Goal: Transaction & Acquisition: Obtain resource

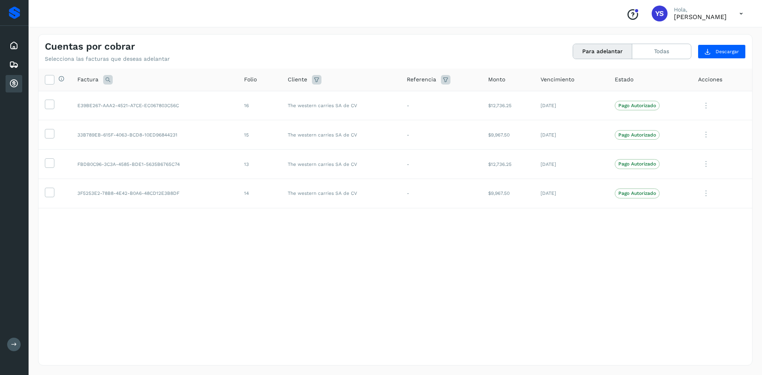
click at [677, 11] on p "Hola," at bounding box center [700, 9] width 53 height 7
click at [738, 15] on icon at bounding box center [741, 14] width 16 height 16
click at [689, 39] on div "Cerrar sesión" at bounding box center [701, 35] width 94 height 15
click at [15, 10] on div "Proveedores" at bounding box center [15, 12] width 12 height 13
click at [14, 71] on div "Embarques" at bounding box center [14, 64] width 17 height 17
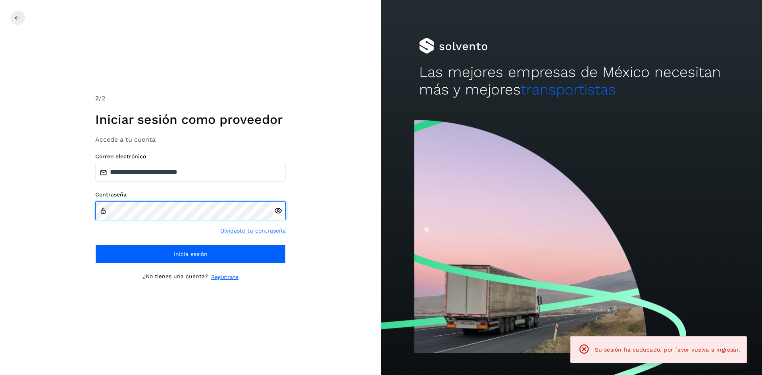
click at [0, 198] on div "**********" at bounding box center [190, 187] width 381 height 375
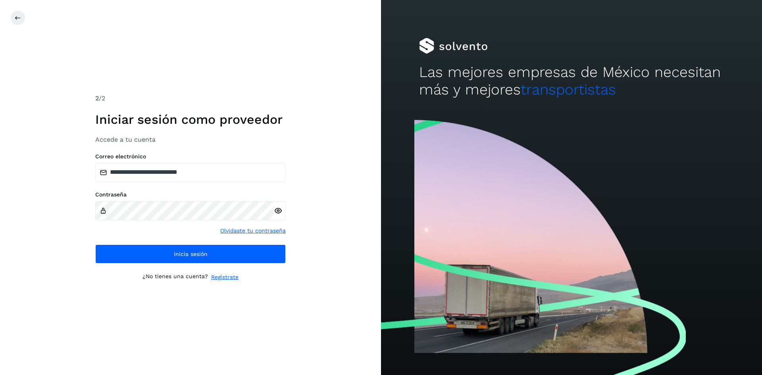
click at [277, 207] on icon at bounding box center [278, 211] width 8 height 8
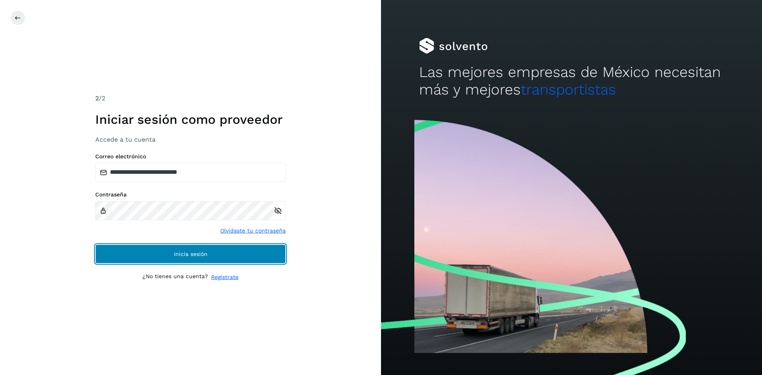
click at [188, 250] on button "Inicia sesión" at bounding box center [190, 253] width 191 height 19
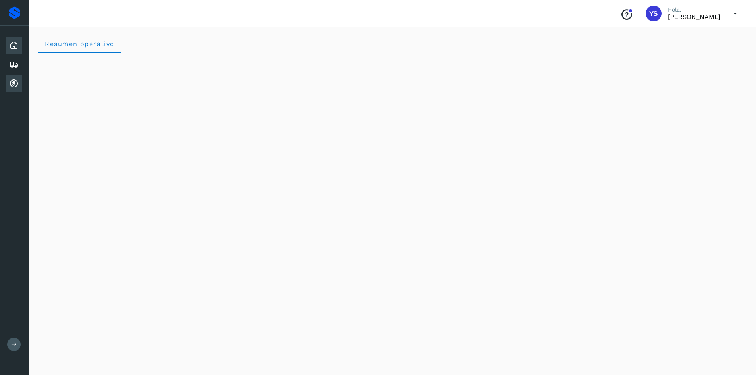
click at [17, 82] on icon at bounding box center [14, 84] width 10 height 10
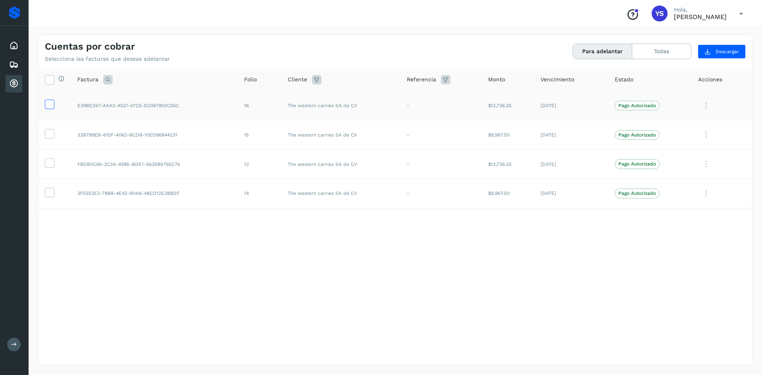
click at [47, 108] on icon at bounding box center [49, 104] width 8 height 8
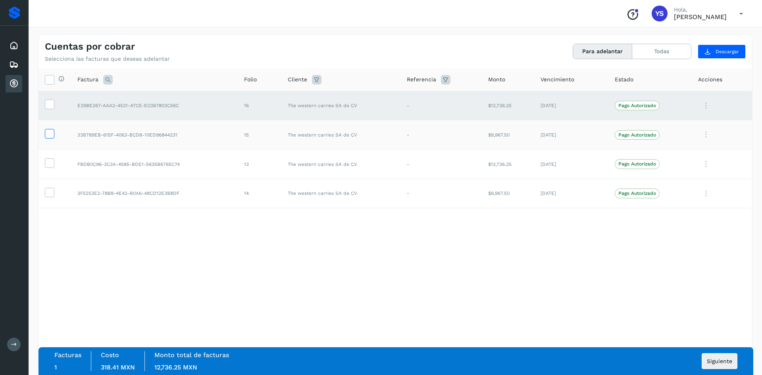
click at [49, 135] on icon at bounding box center [49, 133] width 8 height 8
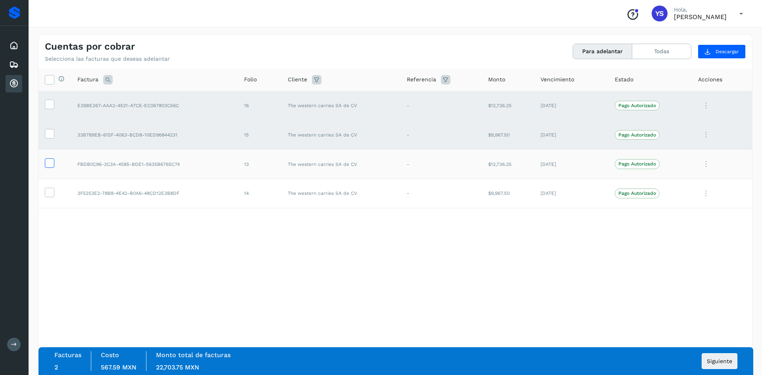
click at [46, 166] on icon at bounding box center [49, 162] width 8 height 8
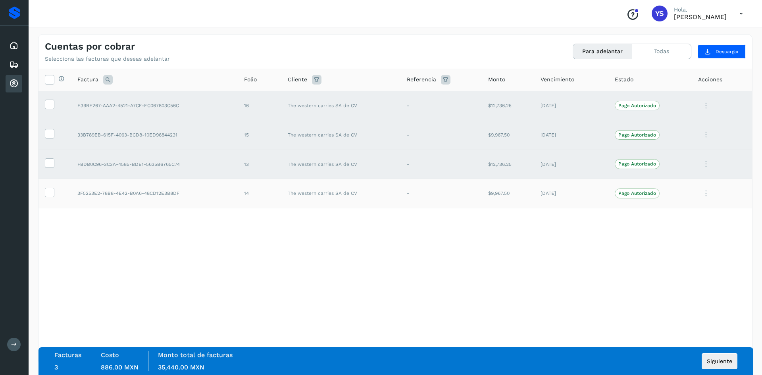
click at [52, 187] on td at bounding box center [54, 193] width 33 height 29
click at [48, 198] on td at bounding box center [54, 193] width 33 height 29
click at [50, 193] on icon at bounding box center [49, 192] width 8 height 8
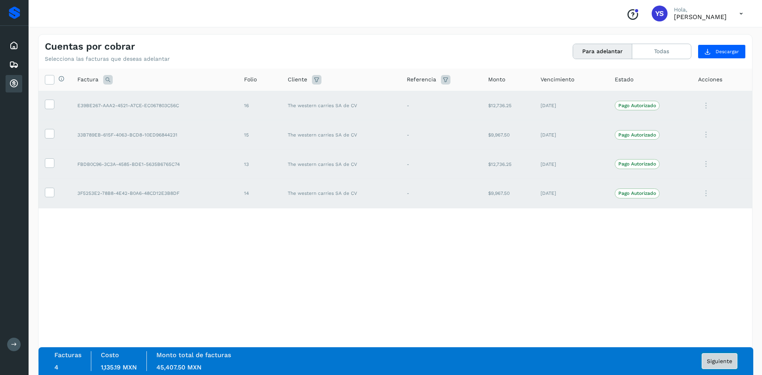
click at [720, 361] on span "Siguiente" at bounding box center [719, 361] width 25 height 6
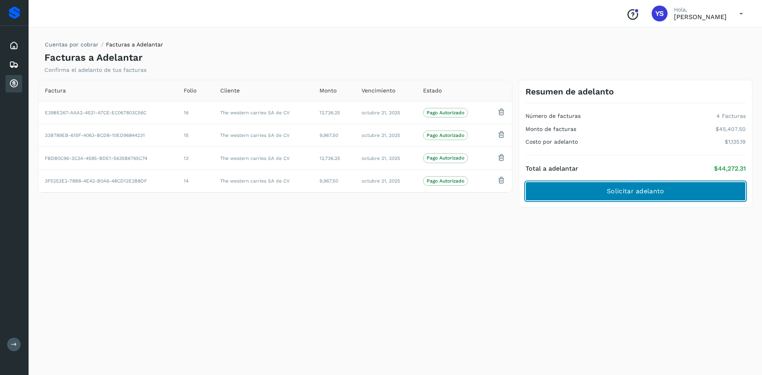
click at [684, 188] on button "Solicitar adelanto" at bounding box center [635, 191] width 220 height 19
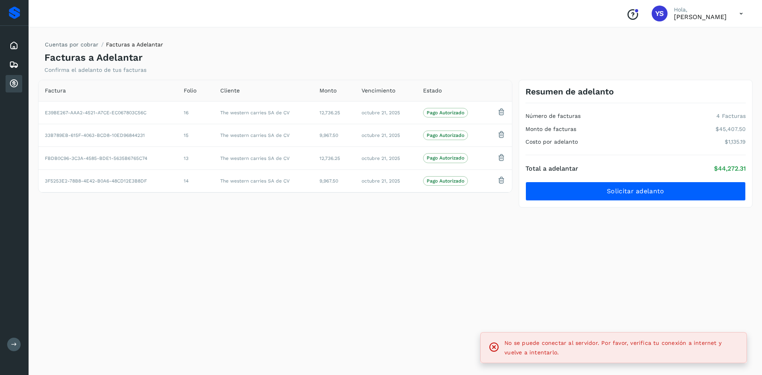
click at [639, 296] on div "Cuentas por cobrar Facturas a Adelantar Facturas a Adelantar Confirma el adelan…" at bounding box center [395, 199] width 714 height 331
click at [627, 302] on div "Cuentas por cobrar Facturas a Adelantar Facturas a Adelantar Confirma el adelan…" at bounding box center [395, 199] width 714 height 331
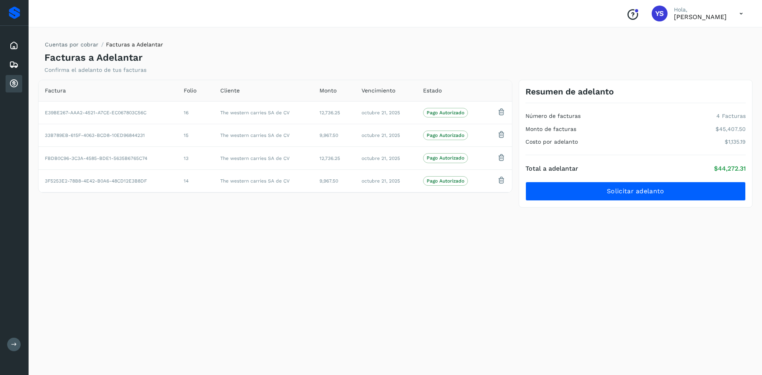
click at [508, 276] on div "Cuentas por cobrar Facturas a Adelantar Facturas a Adelantar Confirma el adelan…" at bounding box center [395, 199] width 714 height 331
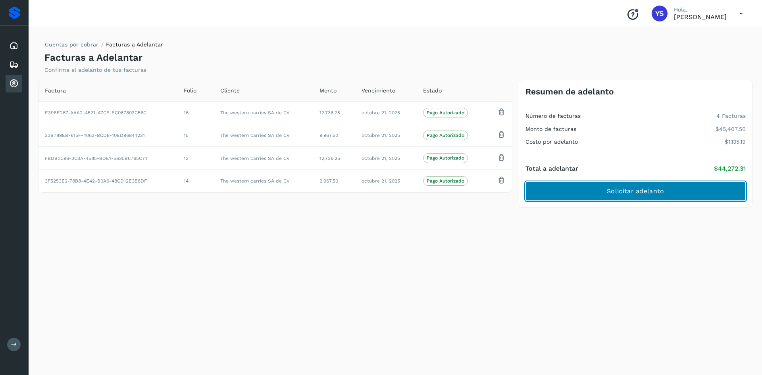
click at [621, 192] on span "Solicitar adelanto" at bounding box center [635, 191] width 57 height 9
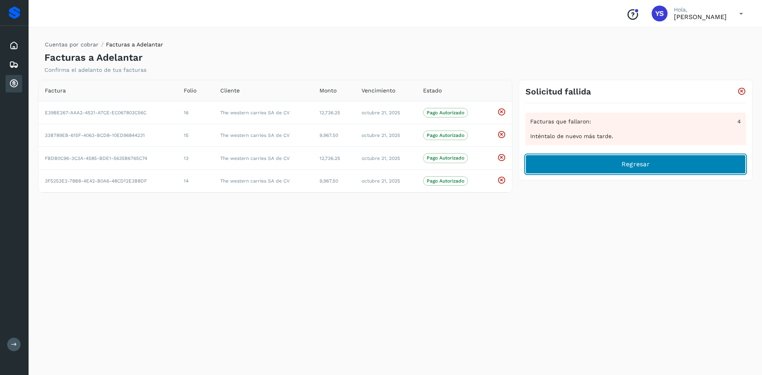
click at [590, 159] on button "Regresar" at bounding box center [635, 164] width 220 height 19
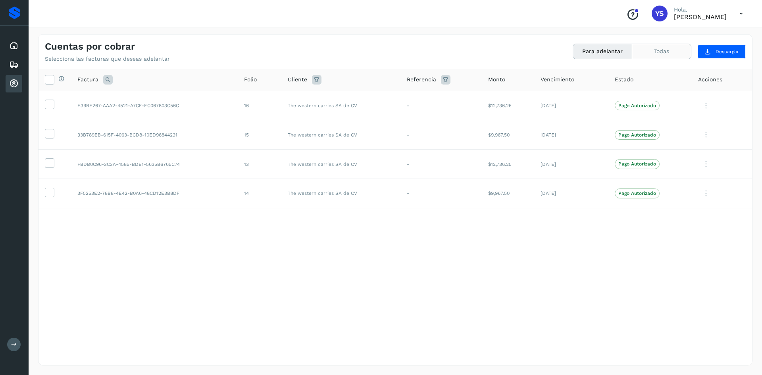
click at [644, 54] on button "Todas" at bounding box center [661, 51] width 59 height 15
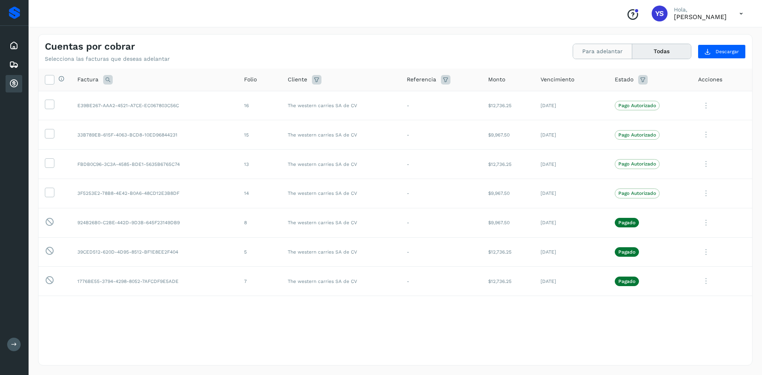
click at [611, 52] on button "Para adelantar" at bounding box center [602, 51] width 59 height 15
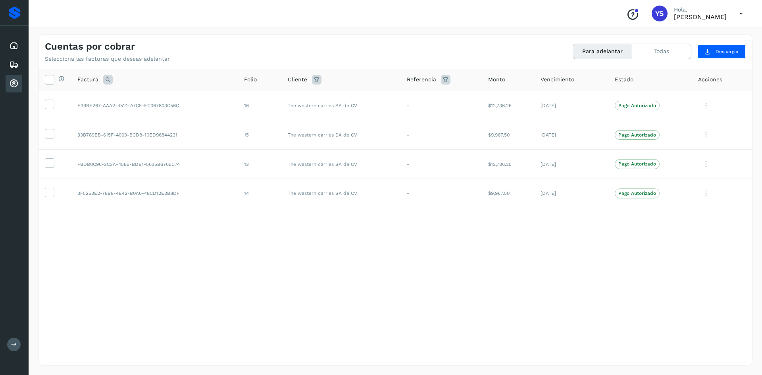
click at [697, 19] on p "[PERSON_NAME]" at bounding box center [700, 17] width 53 height 8
click at [741, 13] on icon at bounding box center [741, 14] width 16 height 16
click at [692, 32] on div "Cerrar sesión" at bounding box center [701, 35] width 94 height 15
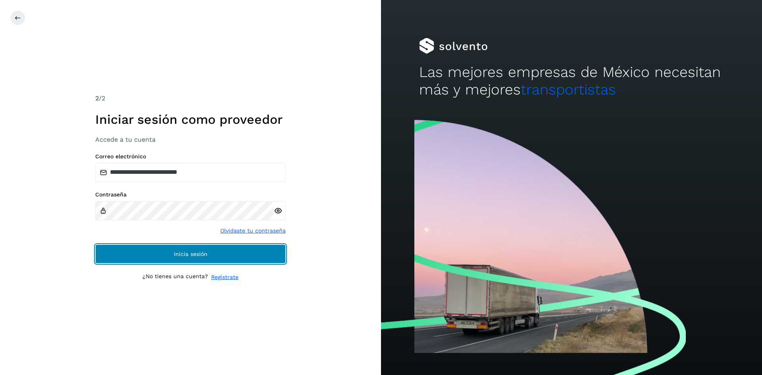
click at [162, 246] on button "Inicia sesión" at bounding box center [190, 253] width 191 height 19
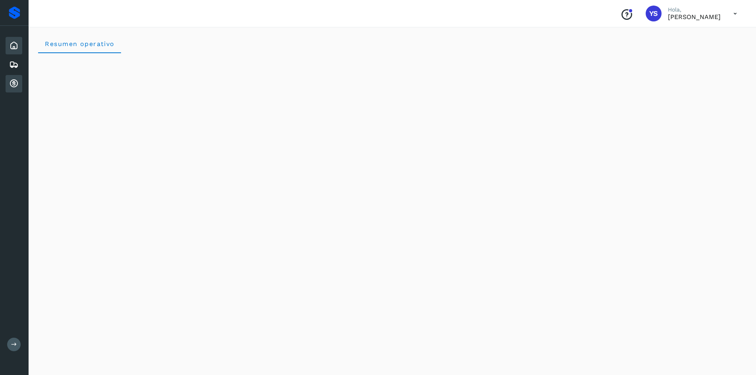
click at [12, 82] on icon at bounding box center [14, 84] width 10 height 10
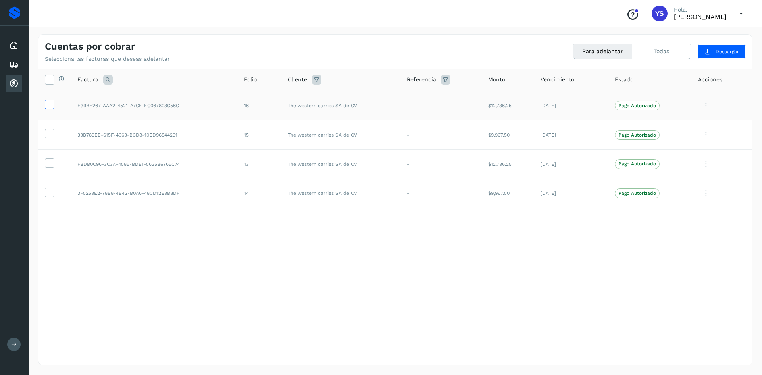
click at [47, 101] on icon at bounding box center [49, 104] width 8 height 8
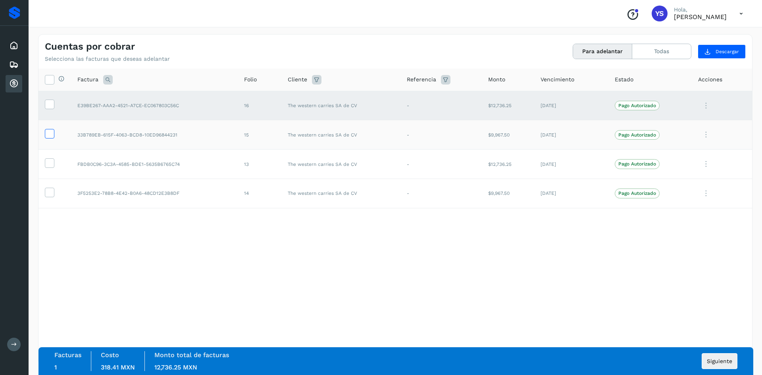
click at [48, 129] on icon at bounding box center [49, 133] width 8 height 8
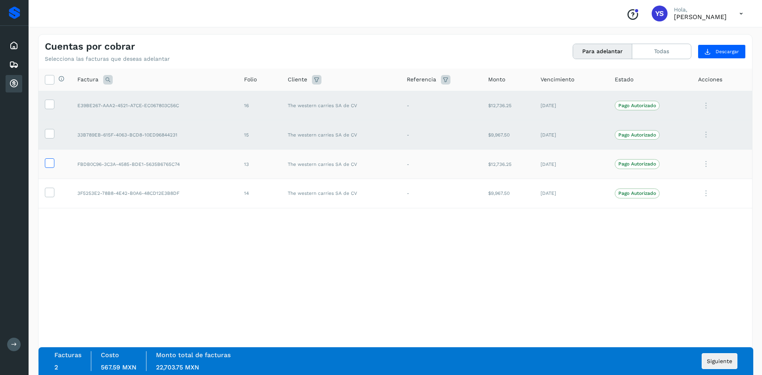
click at [51, 160] on icon at bounding box center [49, 162] width 8 height 8
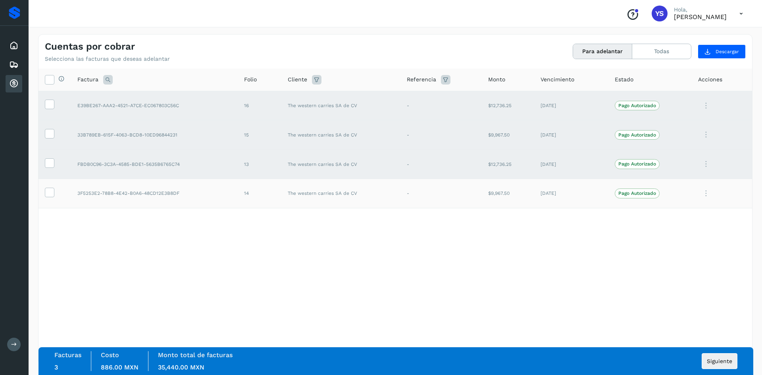
click at [50, 187] on td at bounding box center [54, 193] width 33 height 29
click at [50, 191] on icon at bounding box center [49, 192] width 8 height 8
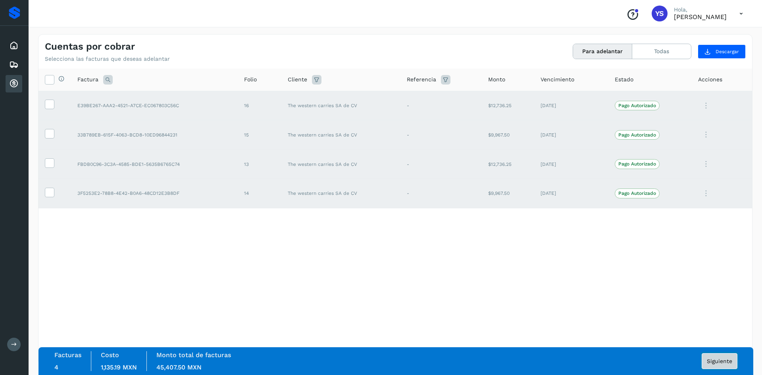
click at [720, 362] on span "Siguiente" at bounding box center [719, 361] width 25 height 6
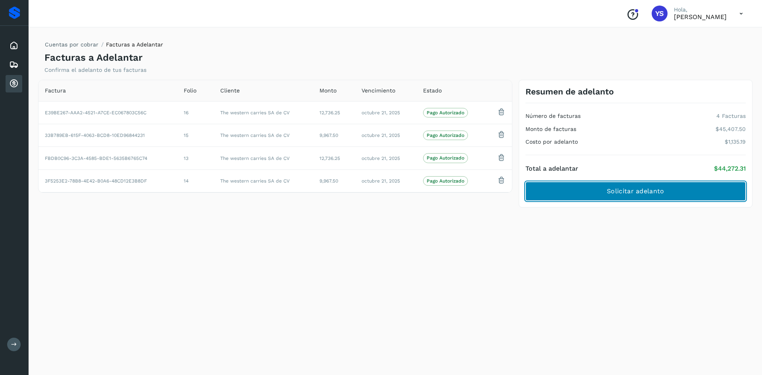
click at [646, 189] on span "Solicitar adelanto" at bounding box center [635, 191] width 57 height 9
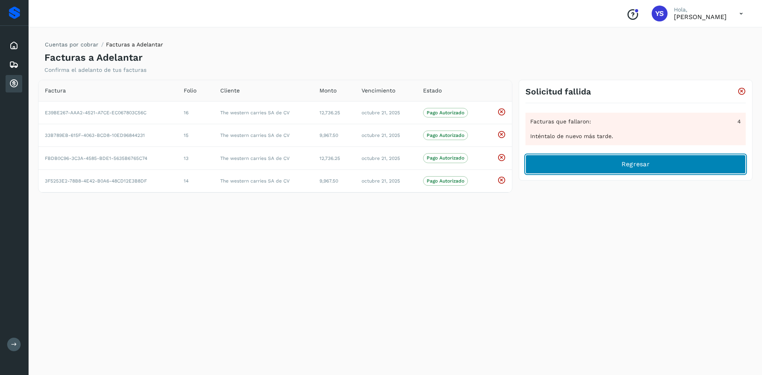
click at [642, 163] on span "Regresar" at bounding box center [636, 164] width 28 height 9
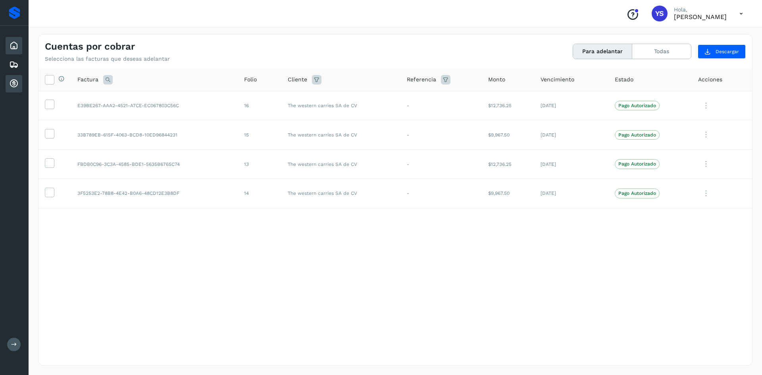
click at [13, 46] on icon at bounding box center [14, 46] width 10 height 10
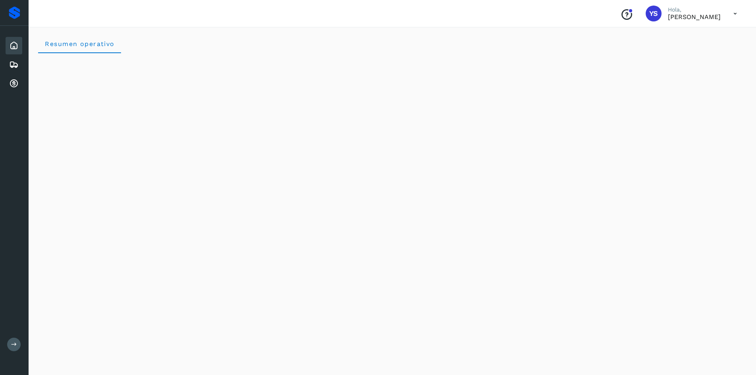
click at [735, 14] on icon at bounding box center [735, 14] width 16 height 16
click at [679, 39] on div "Cerrar sesión" at bounding box center [696, 35] width 94 height 15
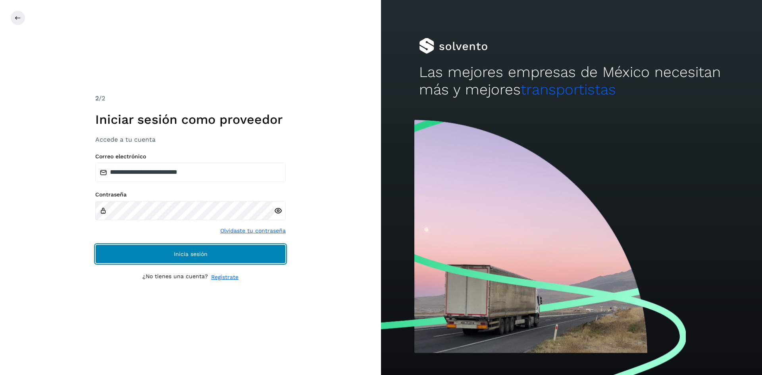
click at [252, 262] on button "Inicia sesión" at bounding box center [190, 253] width 191 height 19
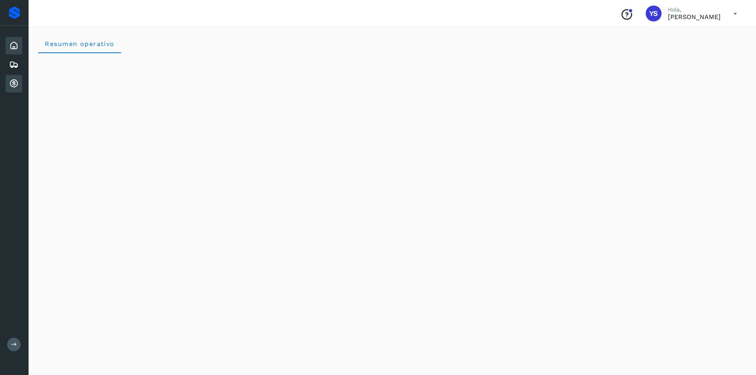
click at [13, 83] on icon at bounding box center [14, 84] width 10 height 10
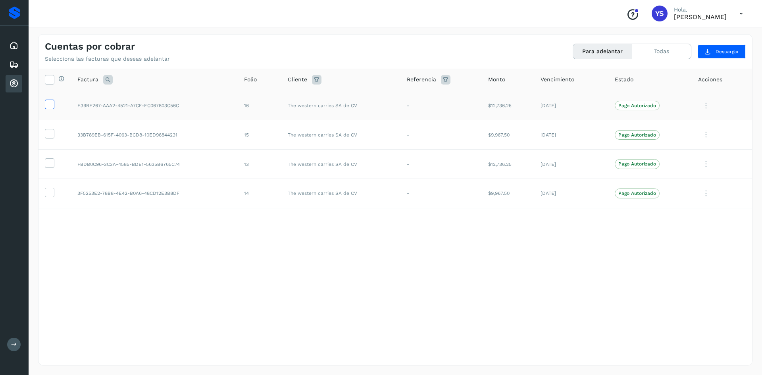
click at [53, 108] on icon at bounding box center [49, 104] width 8 height 8
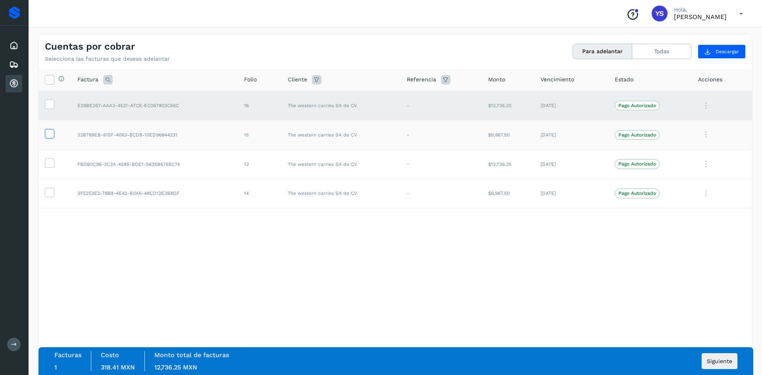
click at [52, 130] on icon at bounding box center [49, 133] width 8 height 8
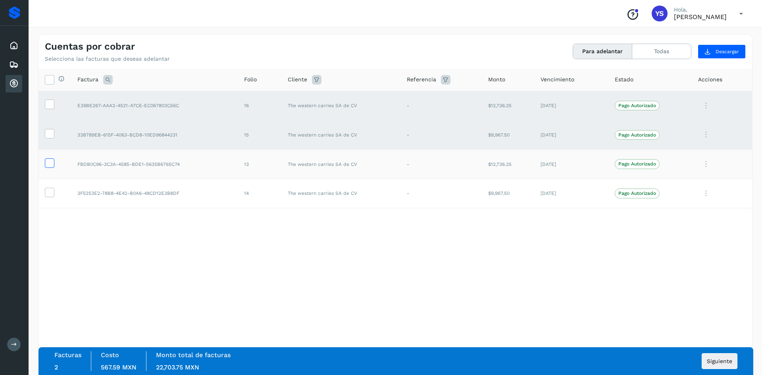
click at [45, 167] on icon at bounding box center [49, 162] width 8 height 8
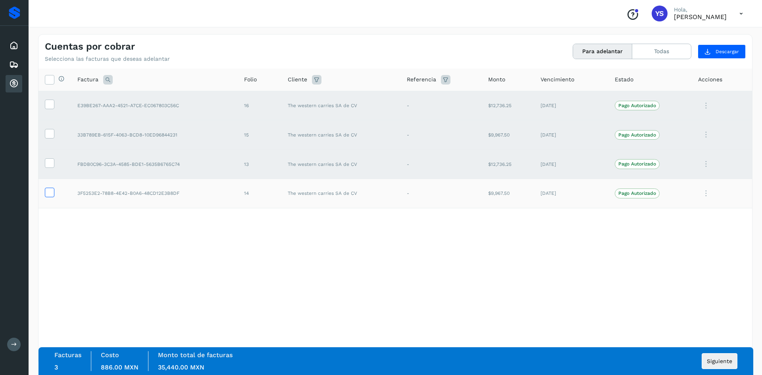
click at [52, 190] on icon at bounding box center [49, 192] width 8 height 8
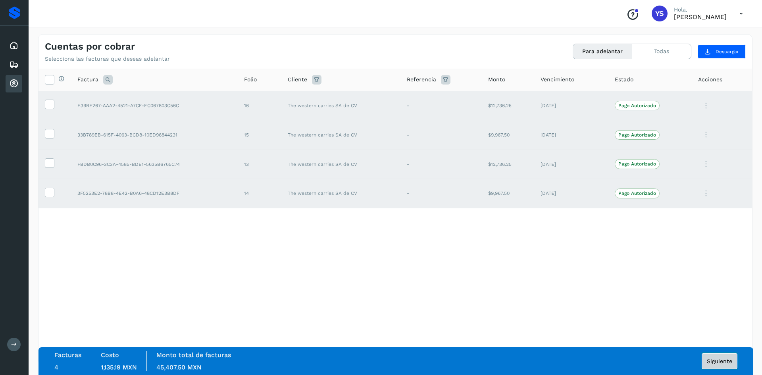
click at [708, 356] on button "Siguiente" at bounding box center [720, 361] width 36 height 16
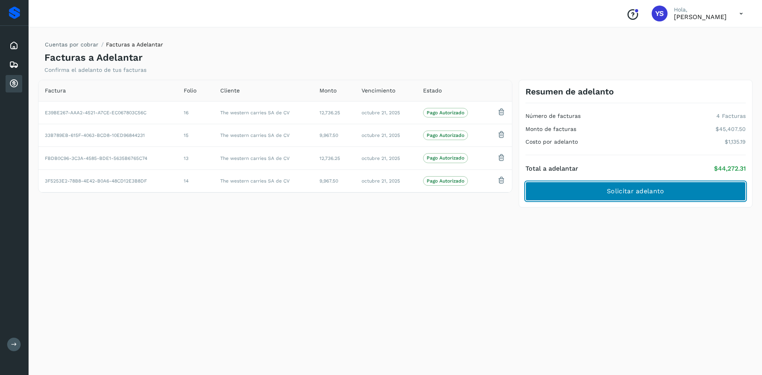
click at [661, 191] on span "Solicitar adelanto" at bounding box center [635, 191] width 57 height 9
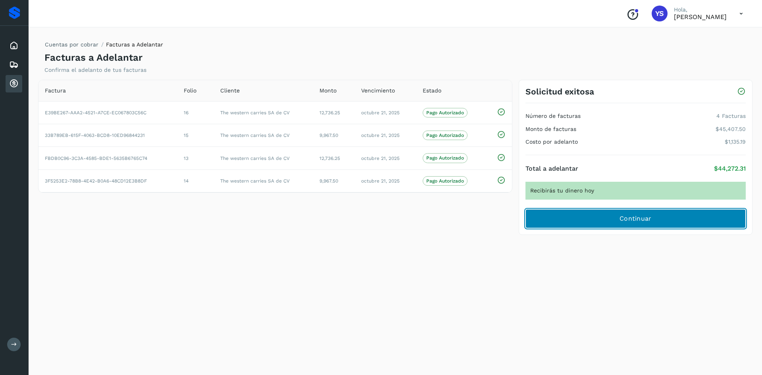
click at [623, 216] on span "Continuar" at bounding box center [636, 218] width 32 height 9
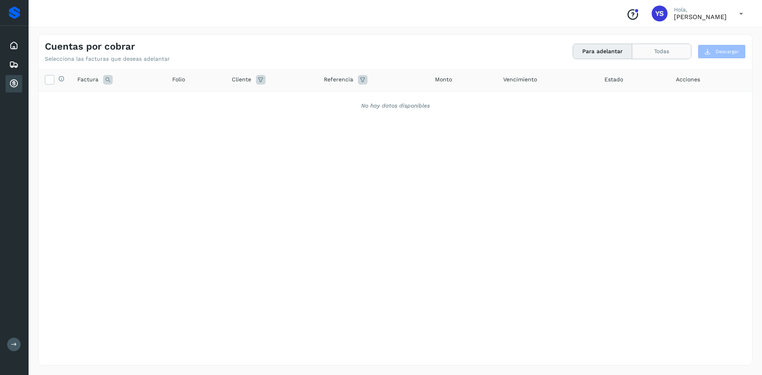
click at [651, 50] on button "Todas" at bounding box center [661, 51] width 59 height 15
